Goal: Information Seeking & Learning: Learn about a topic

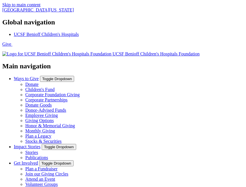
type input "**********"
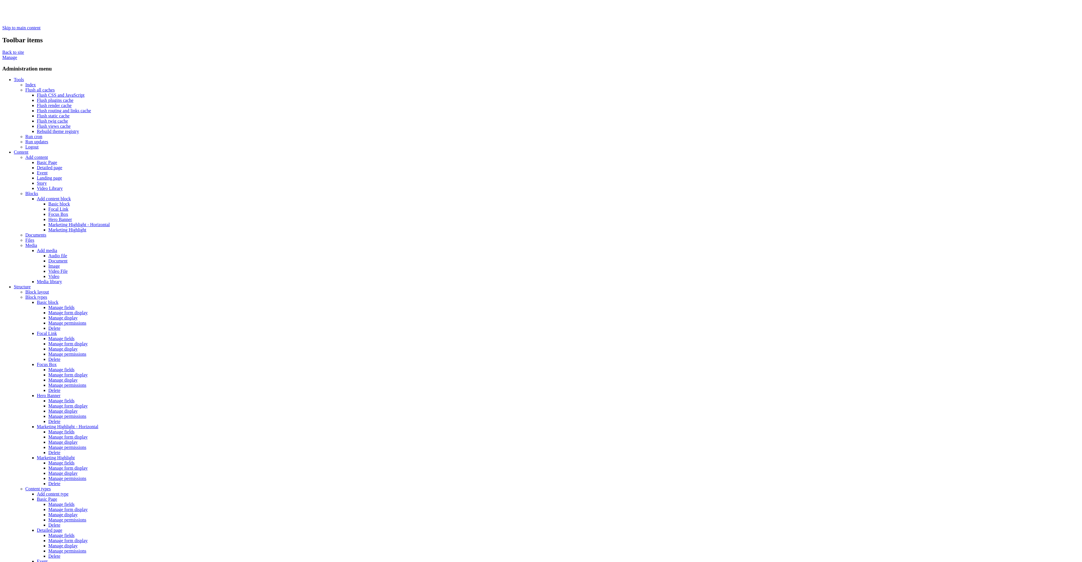
drag, startPoint x: 566, startPoint y: 81, endPoint x: 572, endPoint y: 121, distance: 40.7
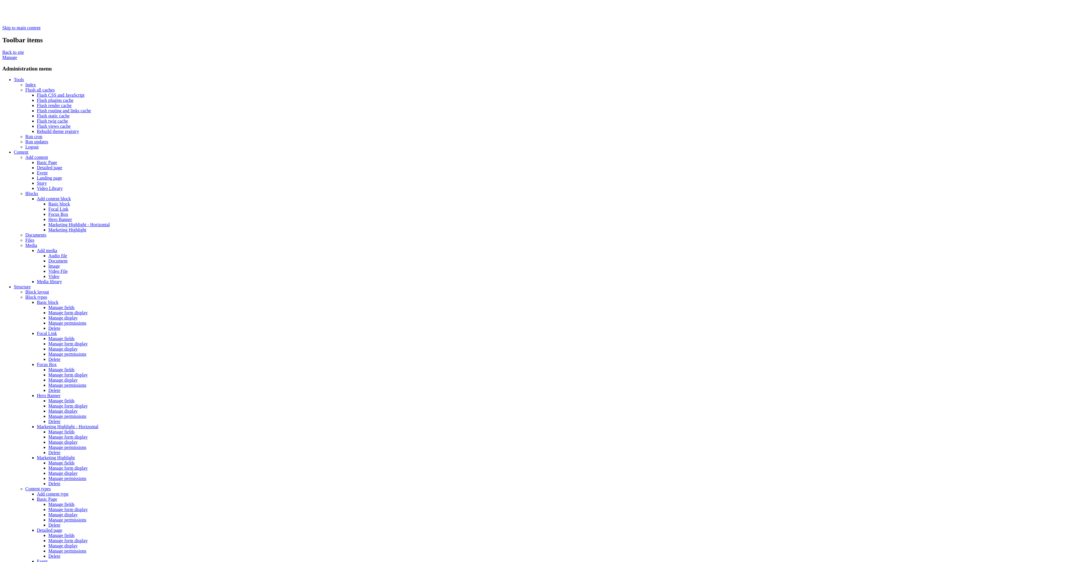
drag, startPoint x: 388, startPoint y: 93, endPoint x: 718, endPoint y: 94, distance: 329.8
